Goal: Information Seeking & Learning: Learn about a topic

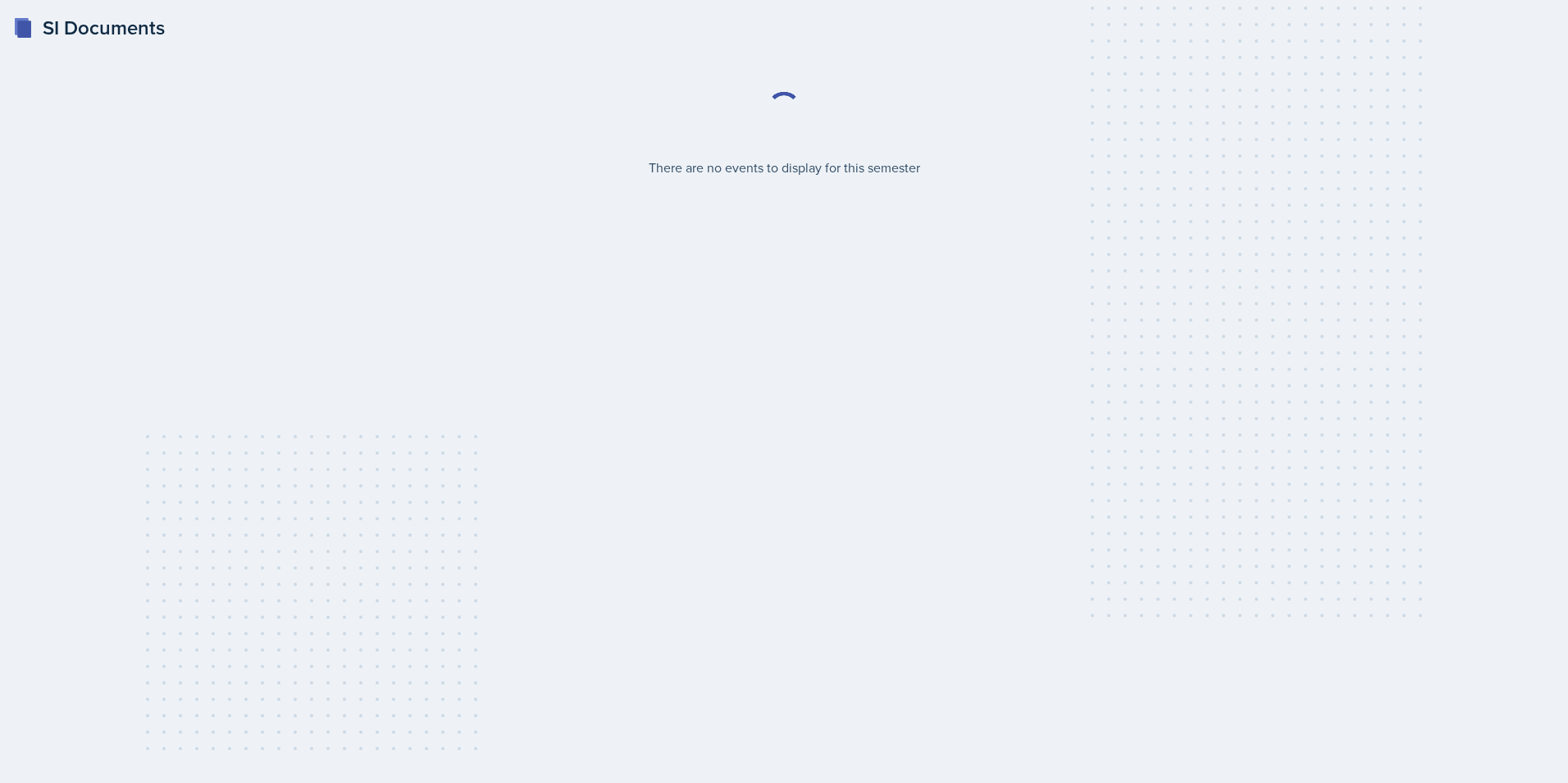
select select "2bed604d-1099-4043-b1bc-2365e8740244"
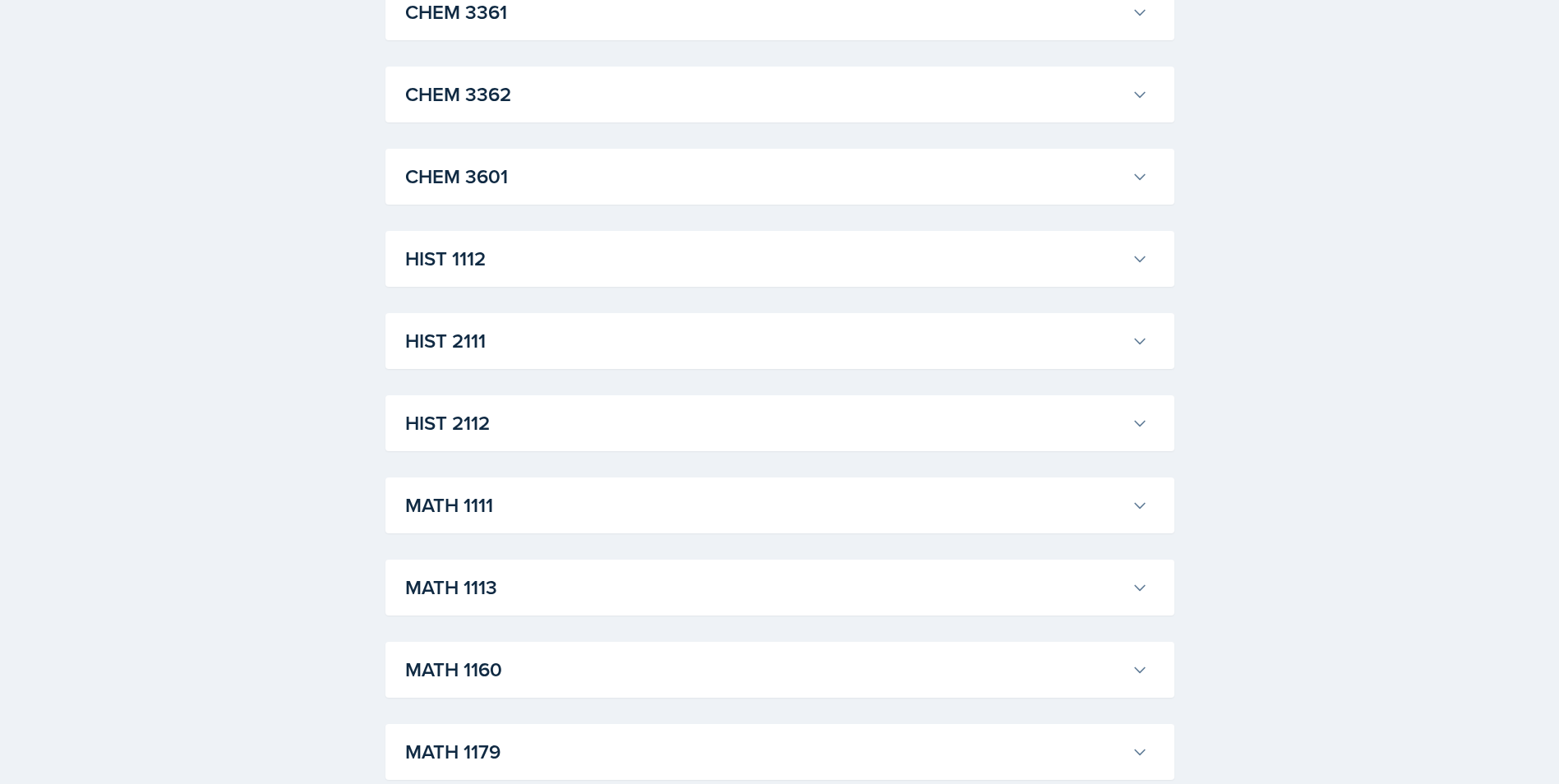
scroll to position [1561, 0]
click at [544, 348] on h3 "MATH 1190" at bounding box center [765, 340] width 720 height 29
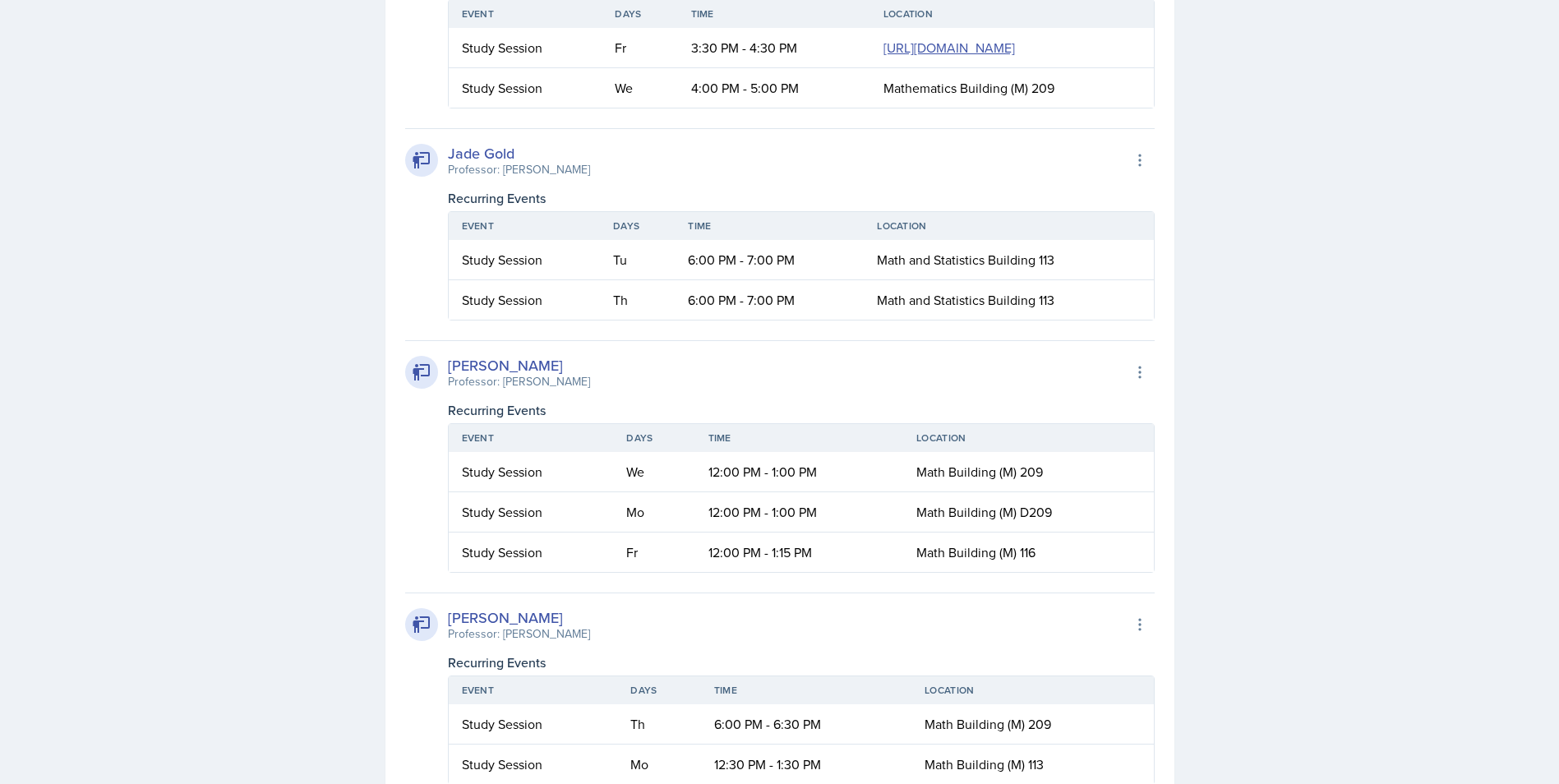
scroll to position [3121, 0]
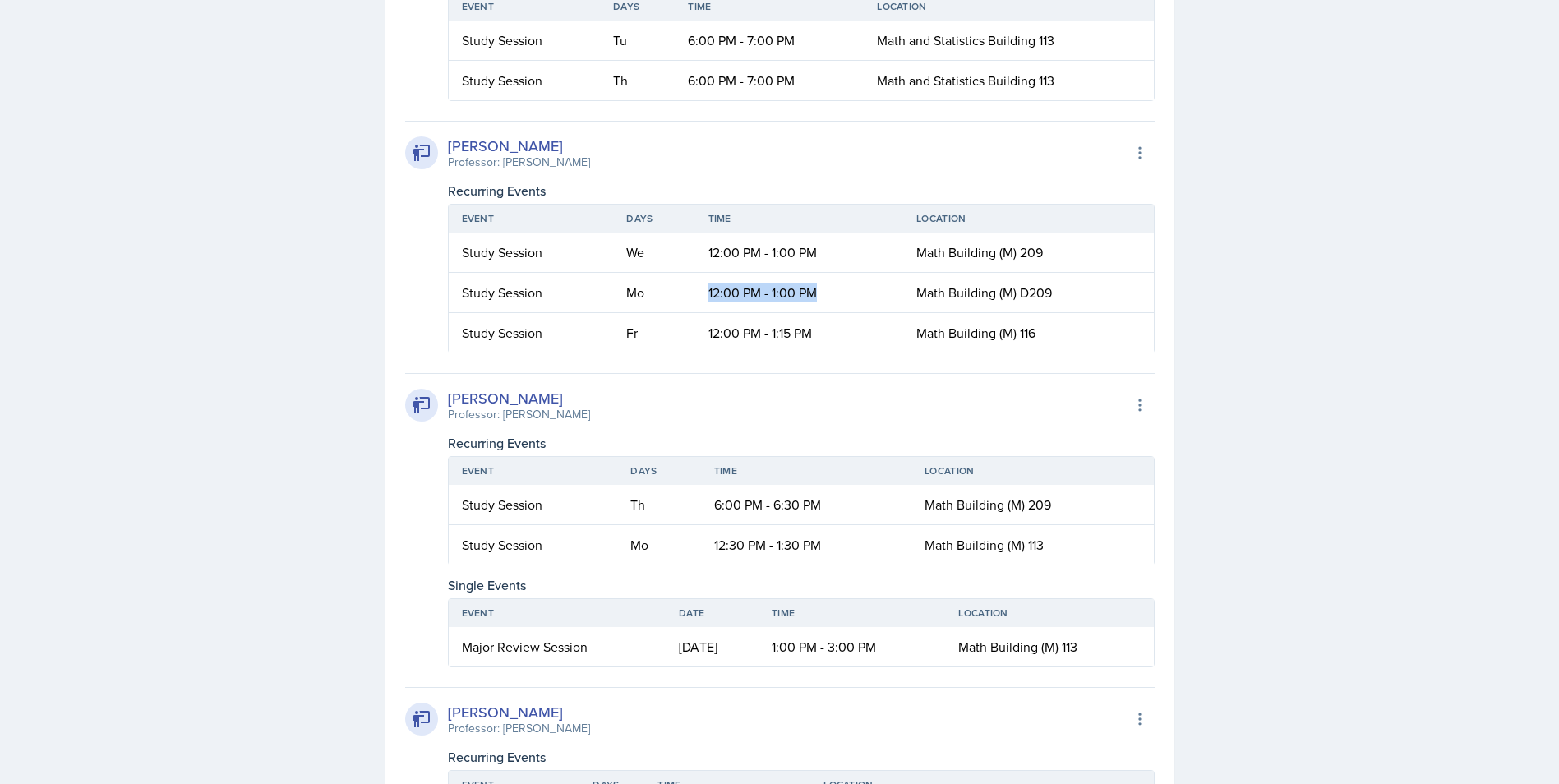
drag, startPoint x: 701, startPoint y: 423, endPoint x: 816, endPoint y: 425, distance: 115.0
click at [816, 313] on td "12:00 PM - 1:00 PM" at bounding box center [799, 292] width 208 height 40
click at [536, 232] on th "Event" at bounding box center [531, 218] width 165 height 28
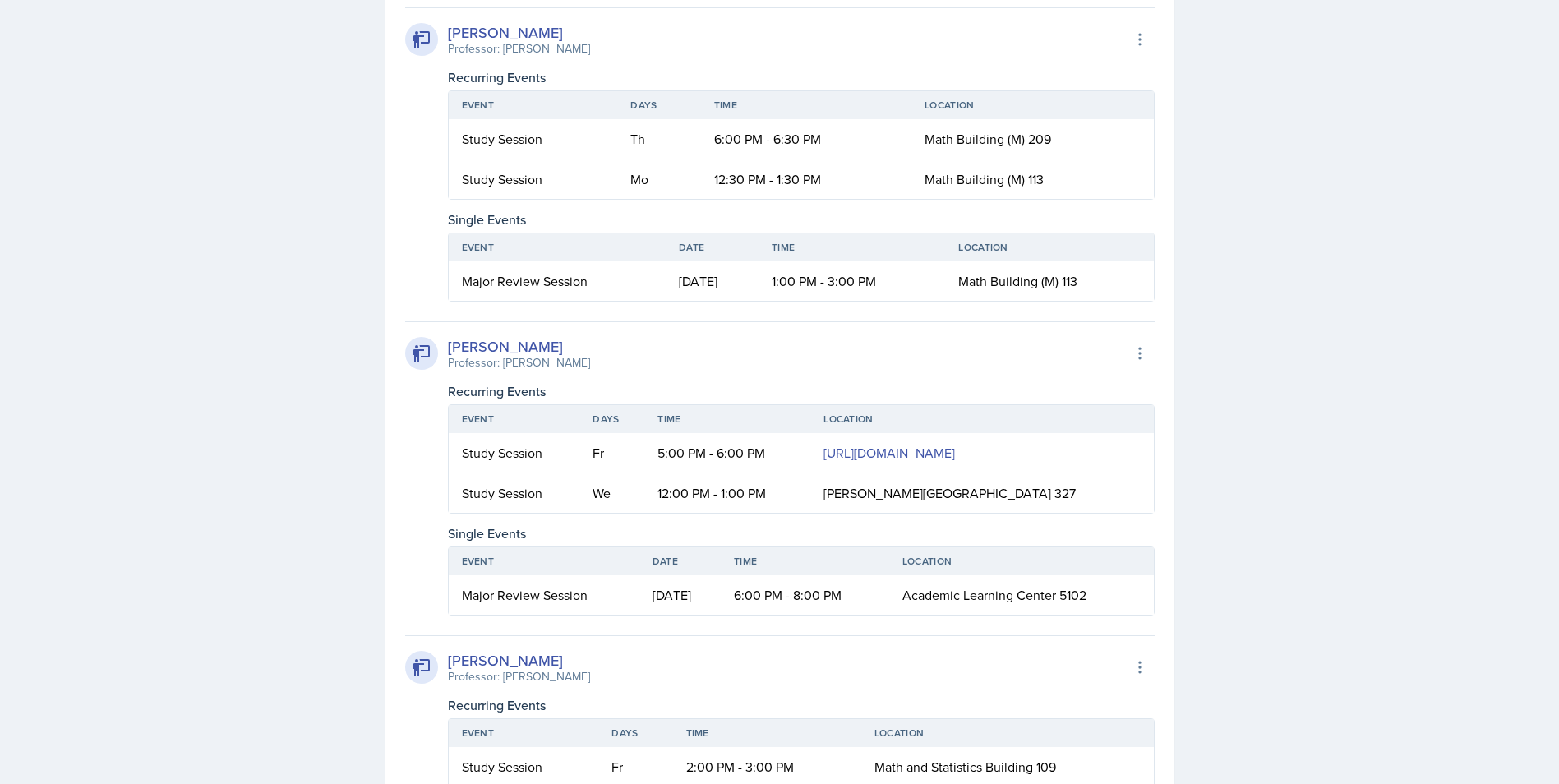
scroll to position [3450, 0]
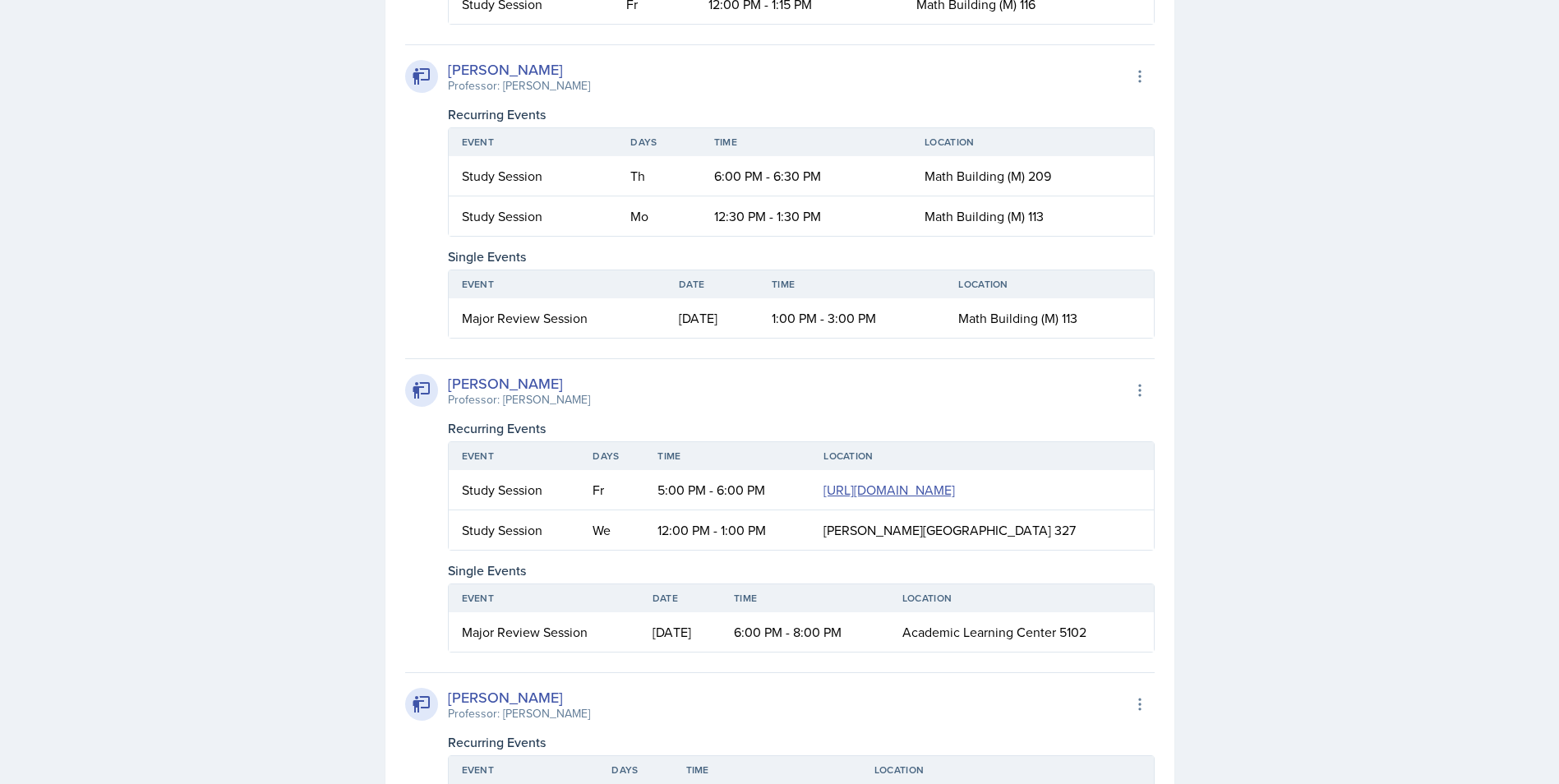
click at [462, 81] on div "[PERSON_NAME]" at bounding box center [519, 69] width 142 height 22
click at [1140, 85] on icon at bounding box center [1140, 76] width 17 height 17
click at [1025, 94] on div "[PERSON_NAME] Professor: [PERSON_NAME] Export to Google Calendar" at bounding box center [780, 76] width 749 height 36
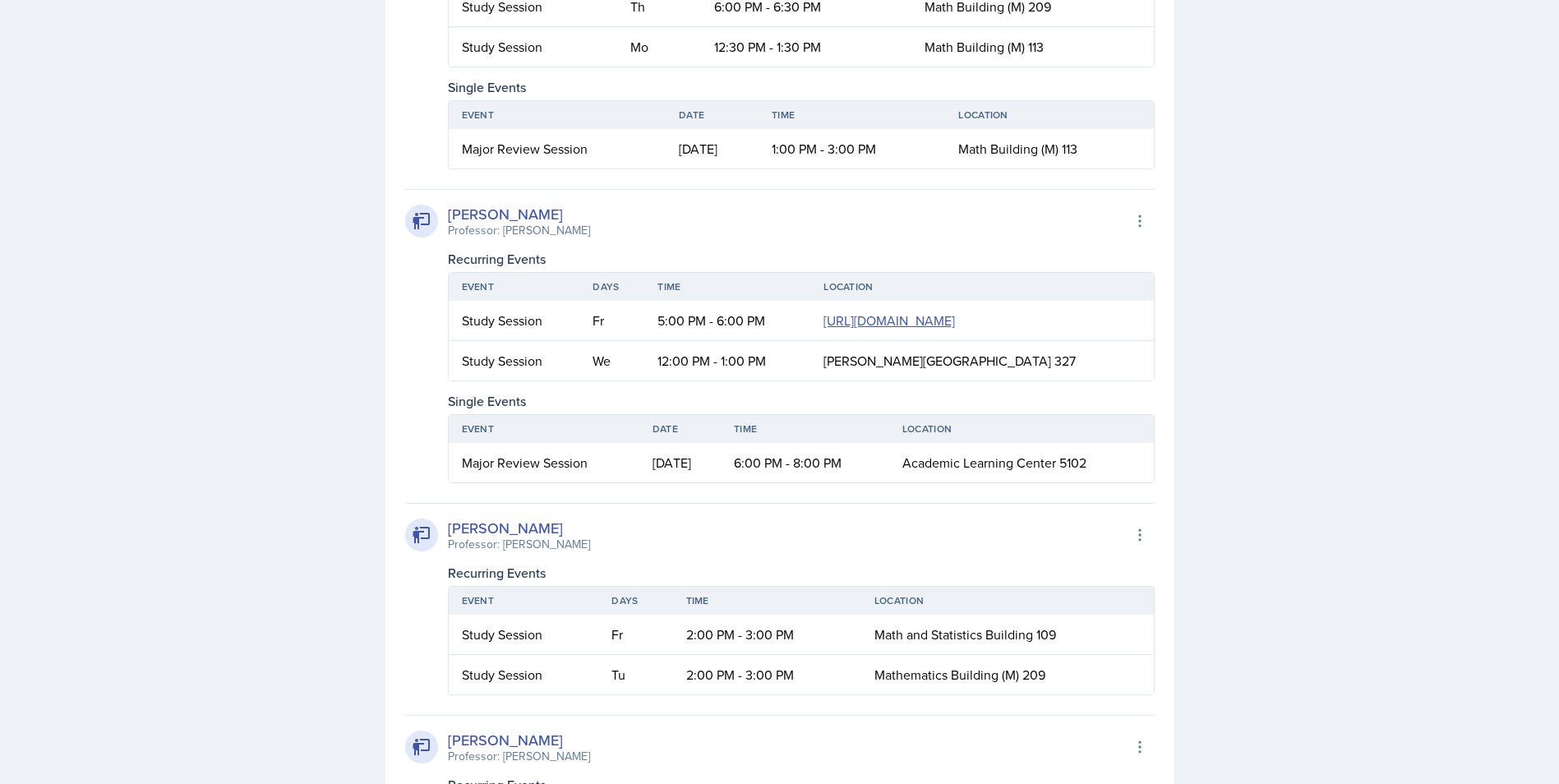
scroll to position [3696, 0]
